Goal: Task Accomplishment & Management: Manage account settings

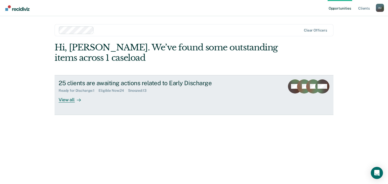
click at [71, 100] on div "View all" at bounding box center [73, 98] width 28 height 10
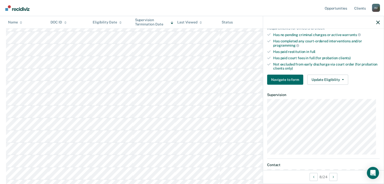
scroll to position [151, 0]
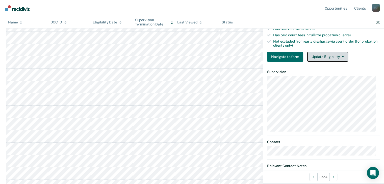
click at [342, 56] on icon "button" at bounding box center [343, 56] width 2 height 1
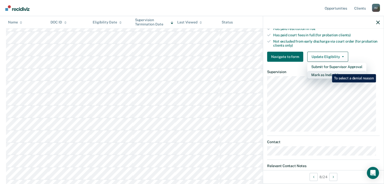
click at [328, 71] on button "Mark as Ineligible" at bounding box center [336, 75] width 59 height 8
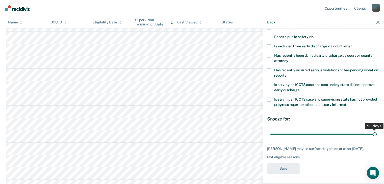
drag, startPoint x: 304, startPoint y: 130, endPoint x: 383, endPoint y: 129, distance: 79.2
type input "90"
click at [376, 130] on input "range" at bounding box center [323, 134] width 106 height 9
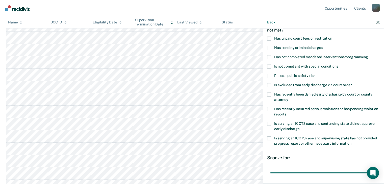
scroll to position [22, 0]
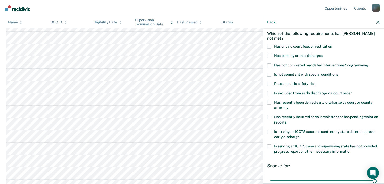
click at [268, 64] on span at bounding box center [269, 65] width 4 height 4
click at [368, 63] on input "Has not completed mandated interventions/programming" at bounding box center [368, 63] width 0 height 0
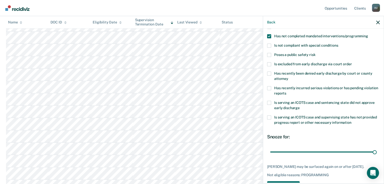
scroll to position [73, 0]
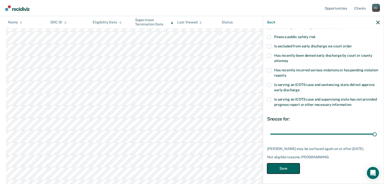
click at [282, 166] on button "Save" at bounding box center [283, 169] width 33 height 10
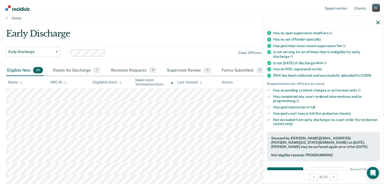
scroll to position [0, 0]
